Goal: Task Accomplishment & Management: Use online tool/utility

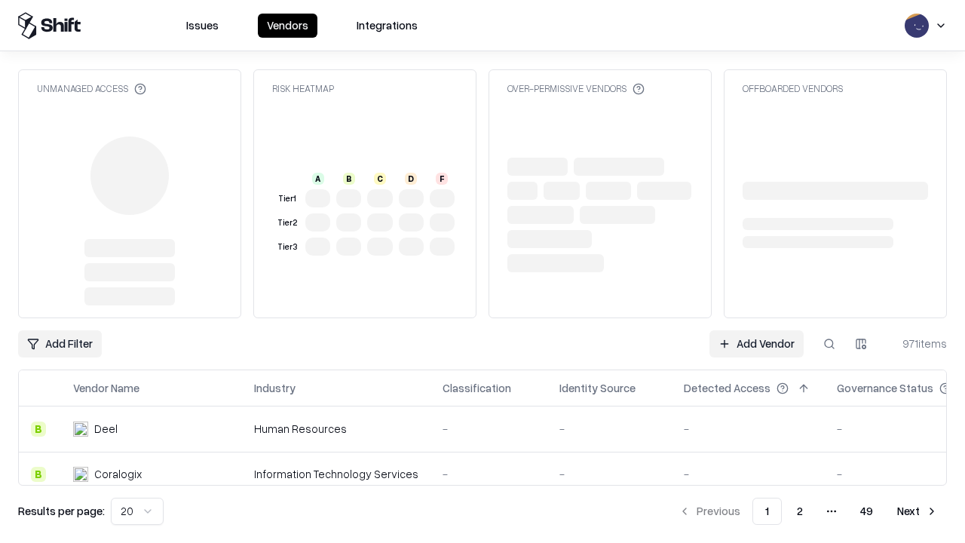
click at [756, 330] on link "Add Vendor" at bounding box center [757, 343] width 94 height 27
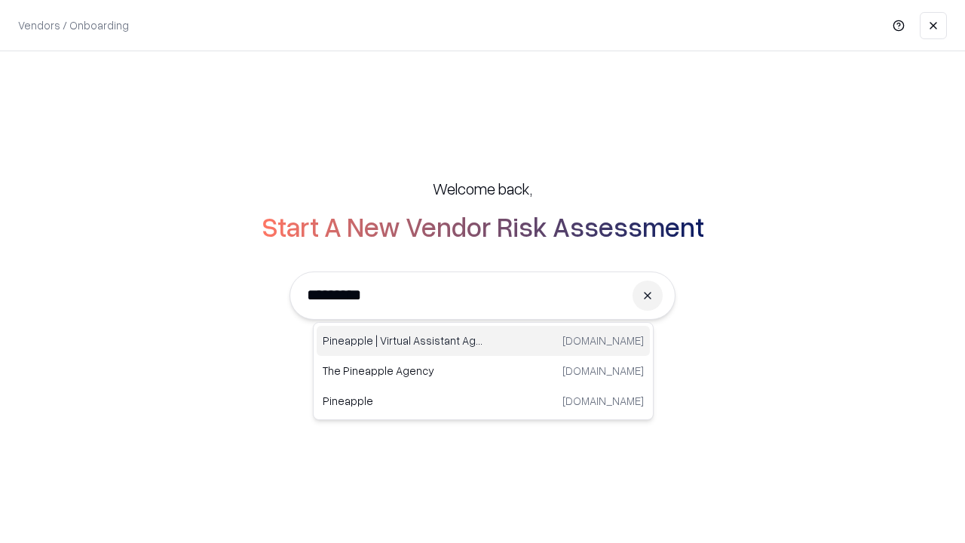
click at [483, 341] on div "Pineapple | Virtual Assistant Agency [DOMAIN_NAME]" at bounding box center [483, 341] width 333 height 30
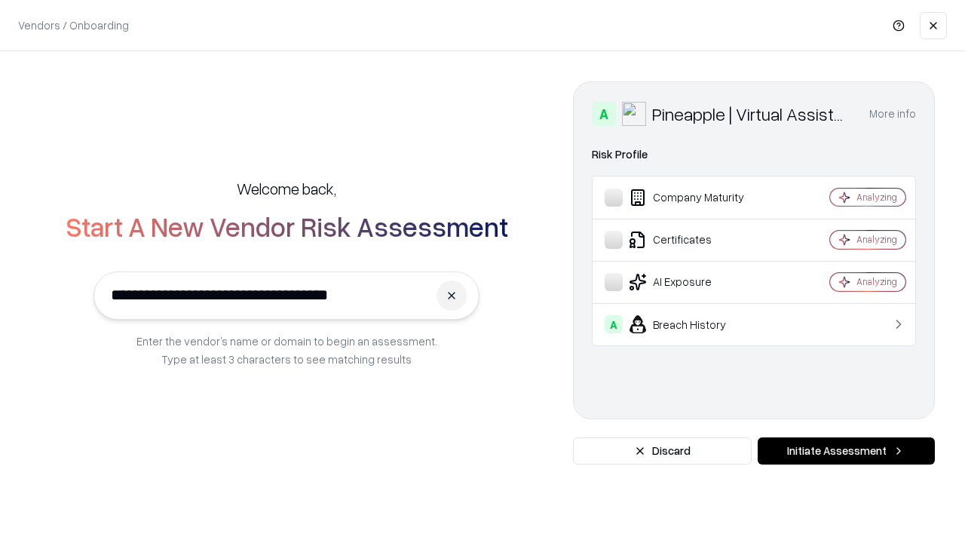
type input "**********"
click at [846, 451] on button "Initiate Assessment" at bounding box center [846, 450] width 177 height 27
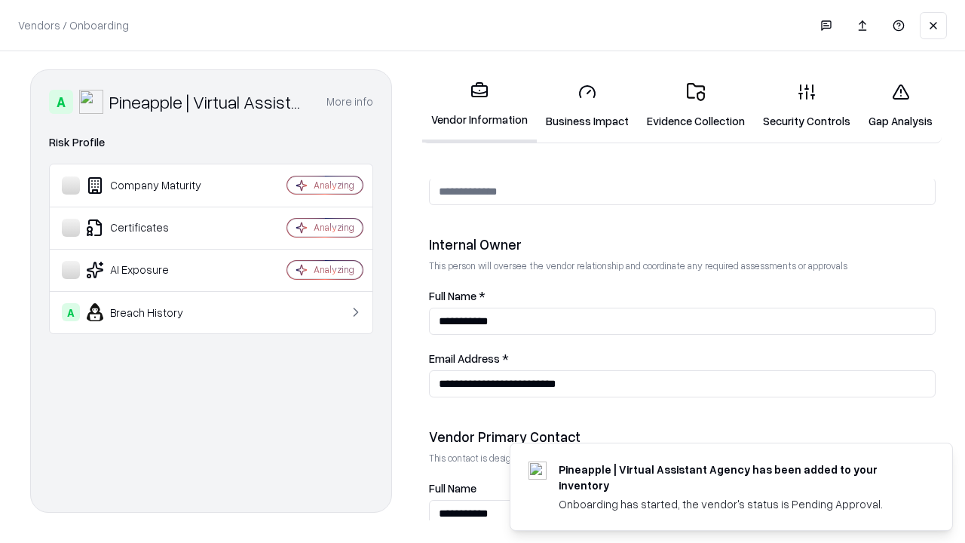
scroll to position [781, 0]
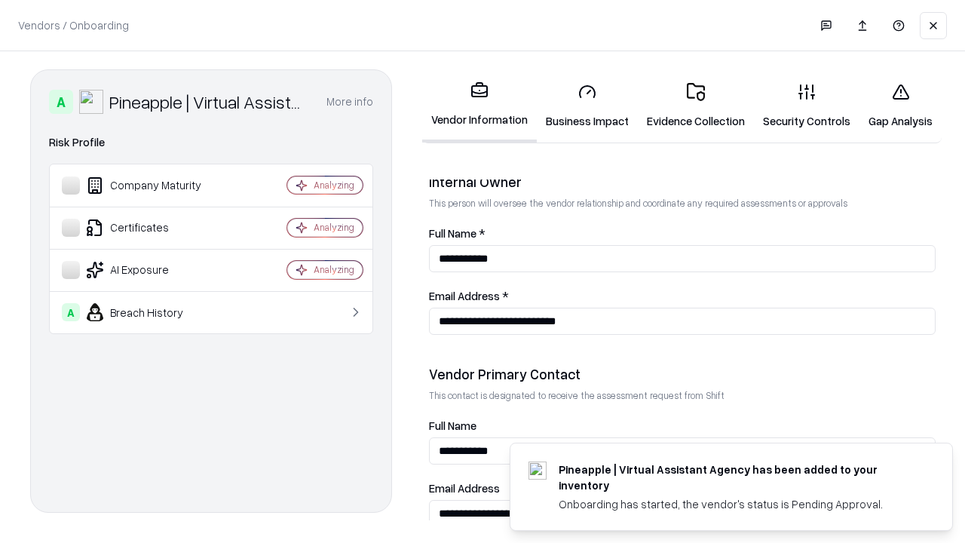
click at [587, 106] on link "Business Impact" at bounding box center [587, 106] width 101 height 70
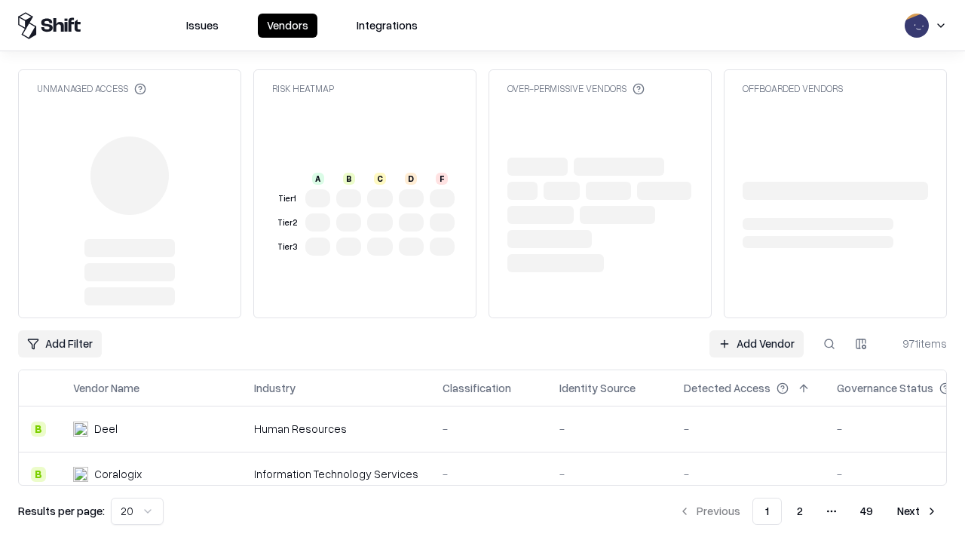
click at [756, 330] on link "Add Vendor" at bounding box center [757, 343] width 94 height 27
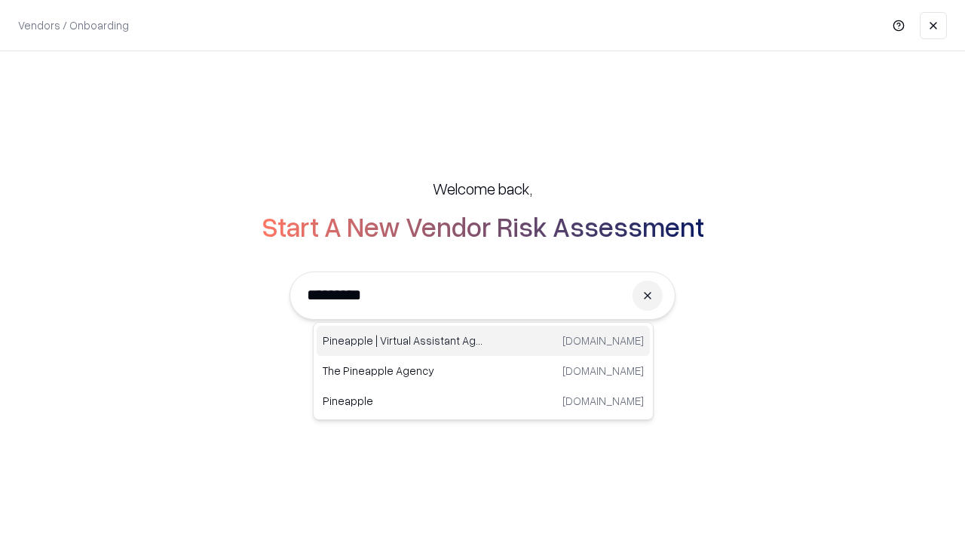
click at [483, 341] on div "Pineapple | Virtual Assistant Agency [DOMAIN_NAME]" at bounding box center [483, 341] width 333 height 30
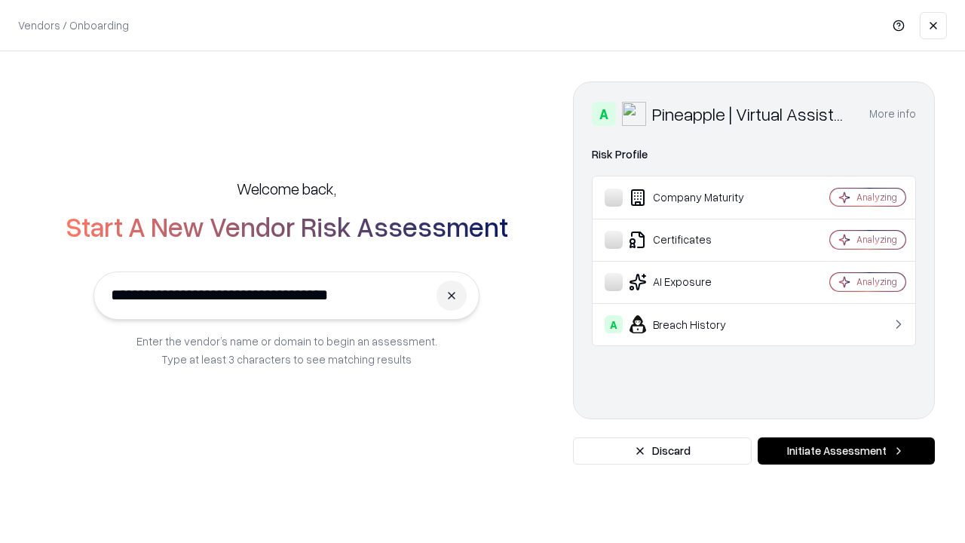
type input "**********"
click at [846, 451] on button "Initiate Assessment" at bounding box center [846, 450] width 177 height 27
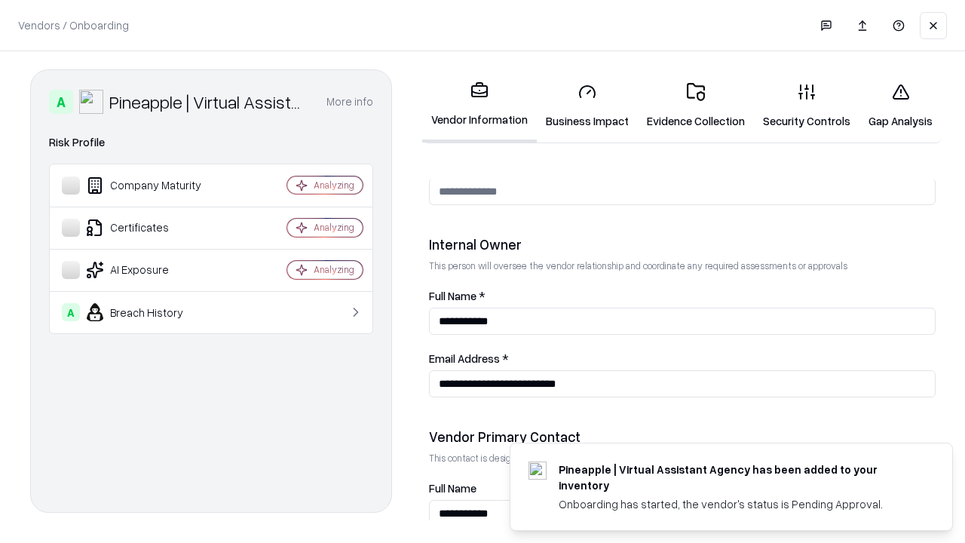
scroll to position [781, 0]
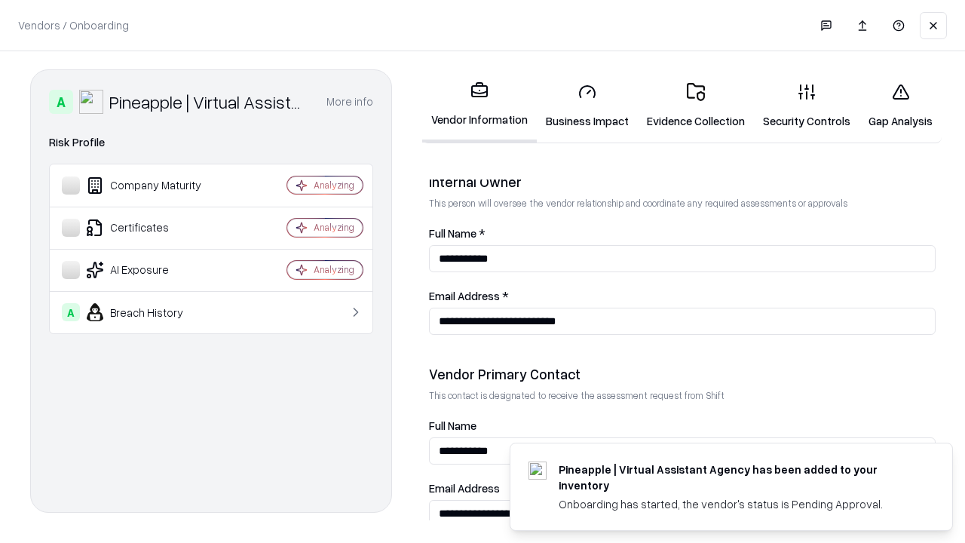
click at [900, 106] on link "Gap Analysis" at bounding box center [901, 106] width 82 height 70
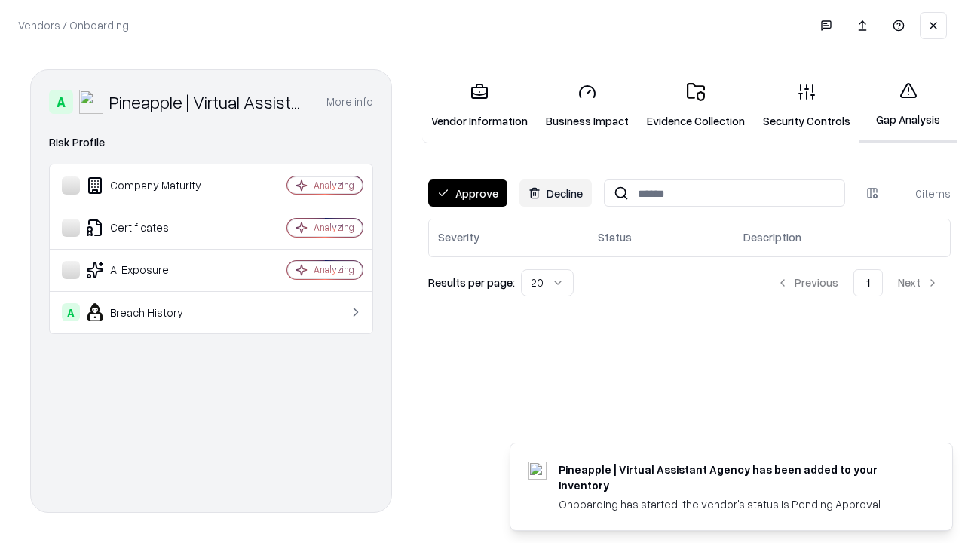
click at [468, 193] on button "Approve" at bounding box center [467, 192] width 79 height 27
